Goal: Find specific page/section: Find specific page/section

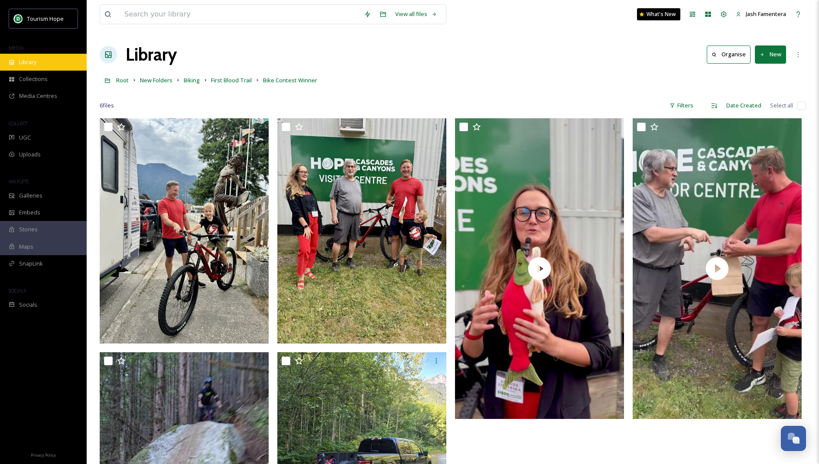
click at [73, 56] on div "Library" at bounding box center [43, 62] width 87 height 17
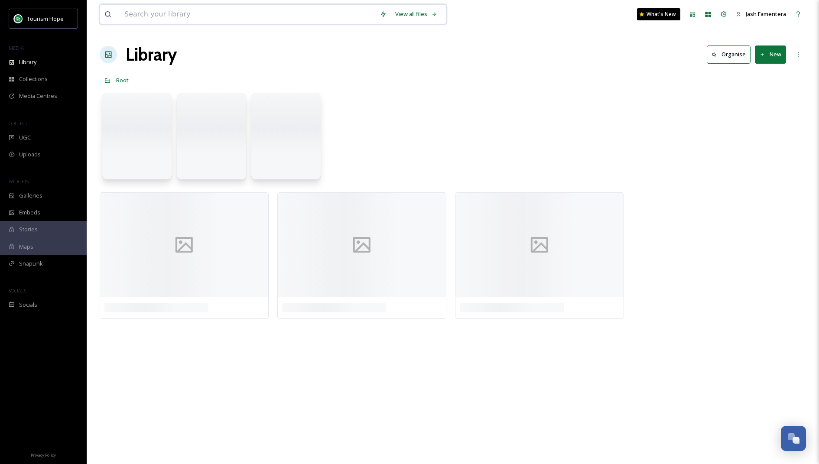
click at [160, 12] on input at bounding box center [247, 14] width 255 height 19
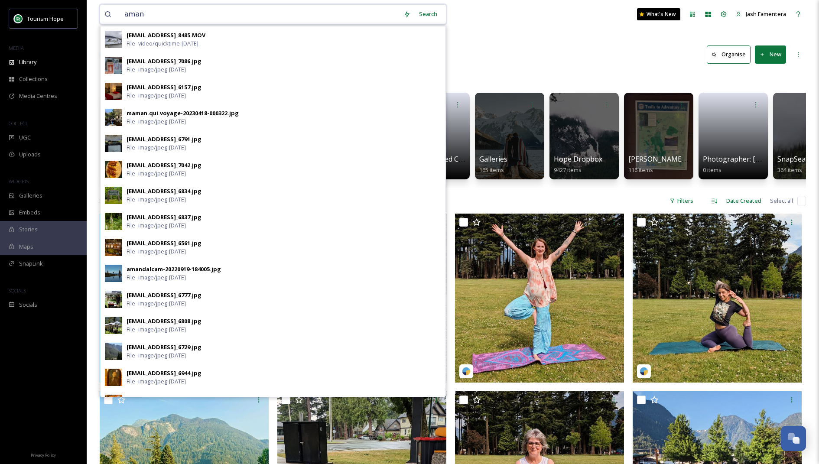
type input "aman"
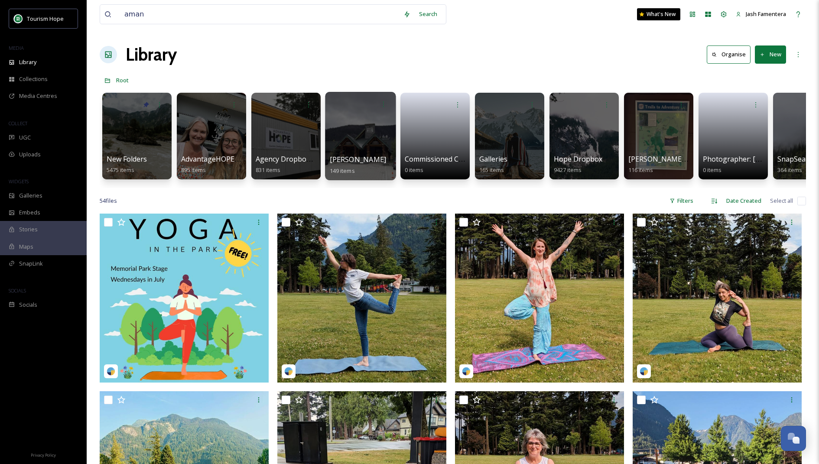
click at [343, 155] on span "[PERSON_NAME]" at bounding box center [358, 160] width 57 height 10
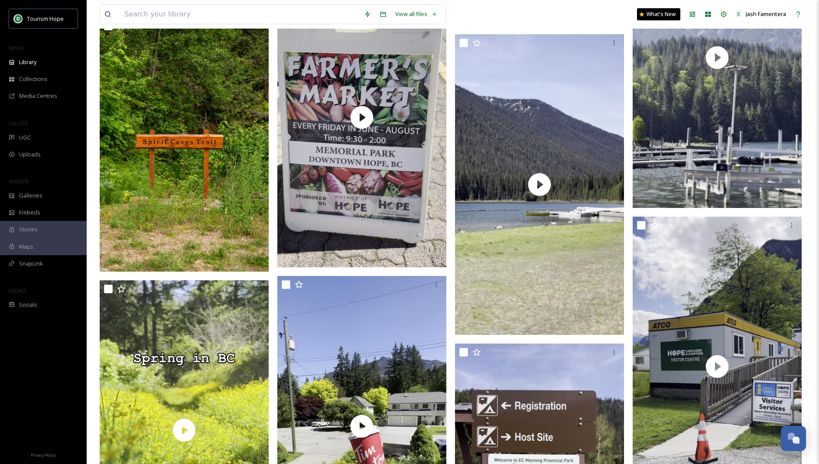
scroll to position [7414, 0]
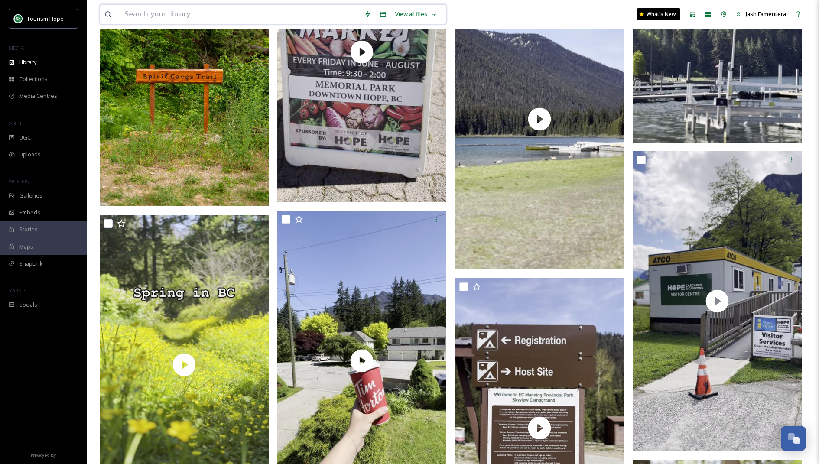
click at [166, 14] on input at bounding box center [240, 14] width 240 height 19
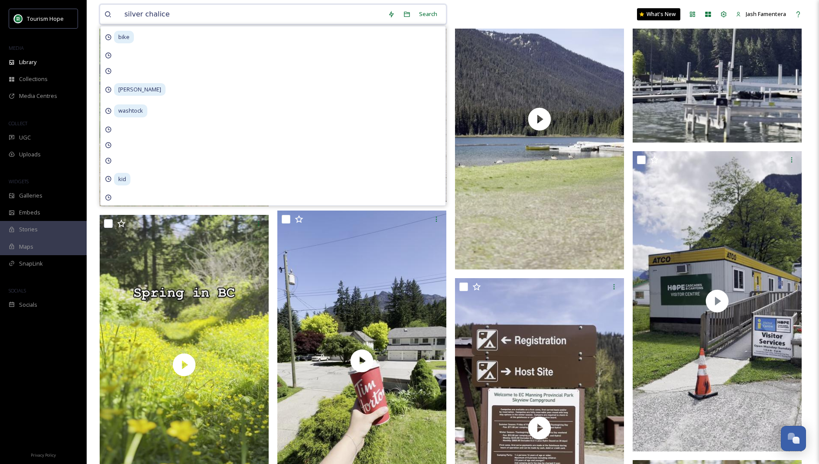
type input "silver chalice"
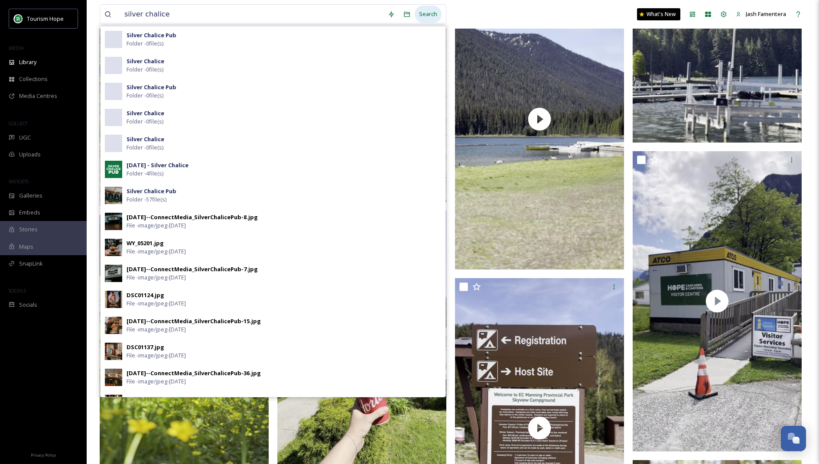
click at [436, 10] on div "Search" at bounding box center [428, 14] width 27 height 17
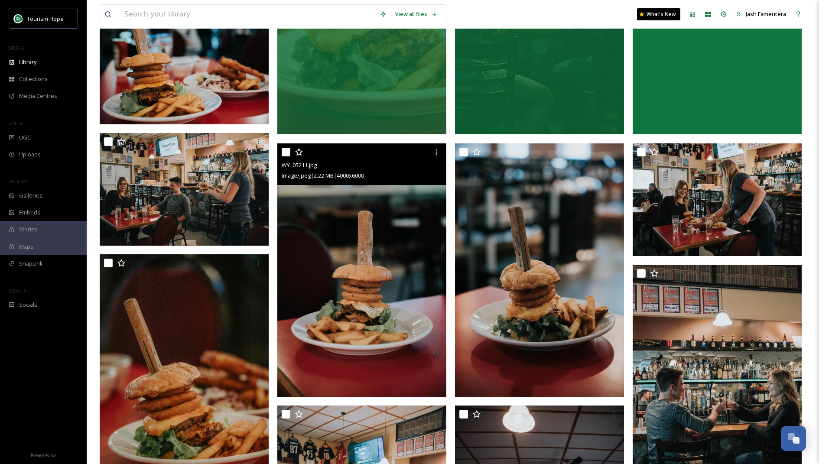
scroll to position [373, 0]
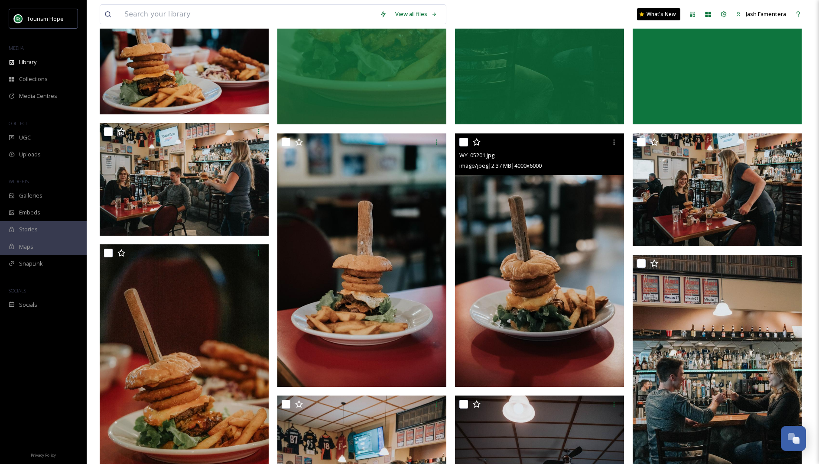
click at [490, 306] on img at bounding box center [539, 259] width 169 height 253
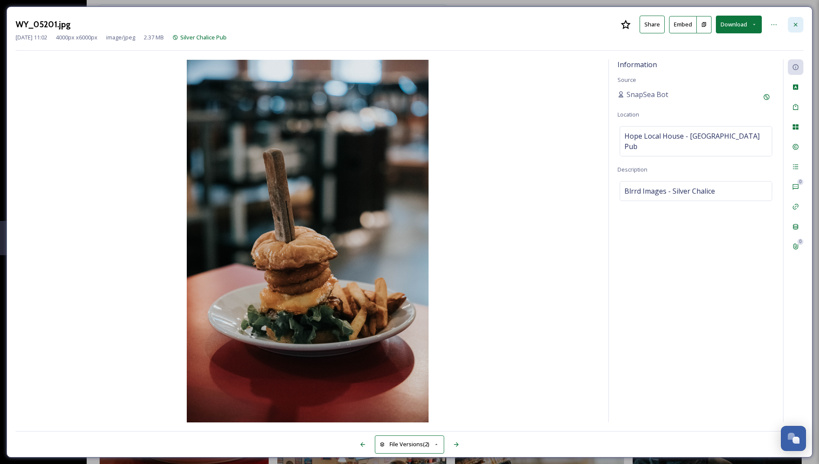
click at [798, 23] on icon at bounding box center [795, 24] width 7 height 7
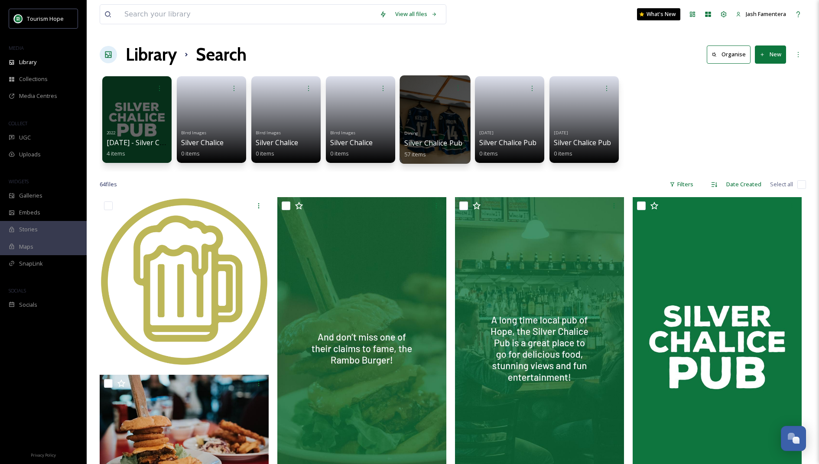
click at [445, 113] on div at bounding box center [435, 119] width 71 height 88
